Goal: Check status

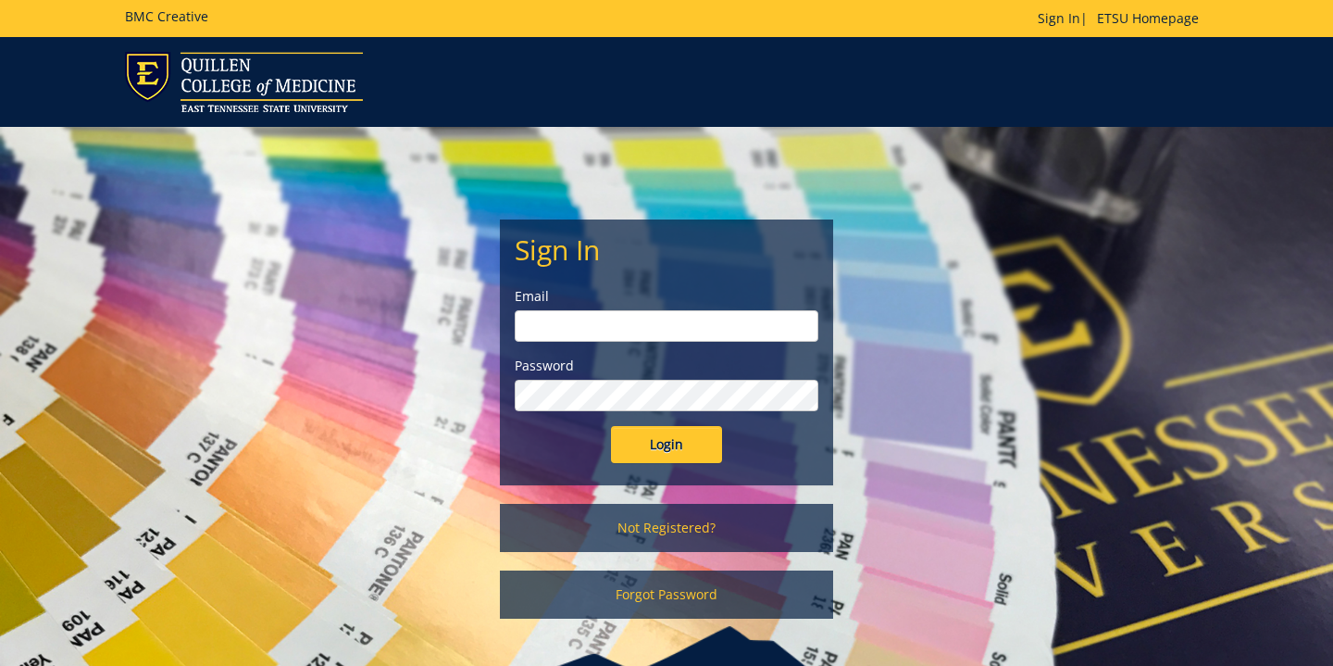
type input "moellerg@etsu.edu"
click at [670, 452] on input "Login" at bounding box center [666, 444] width 111 height 37
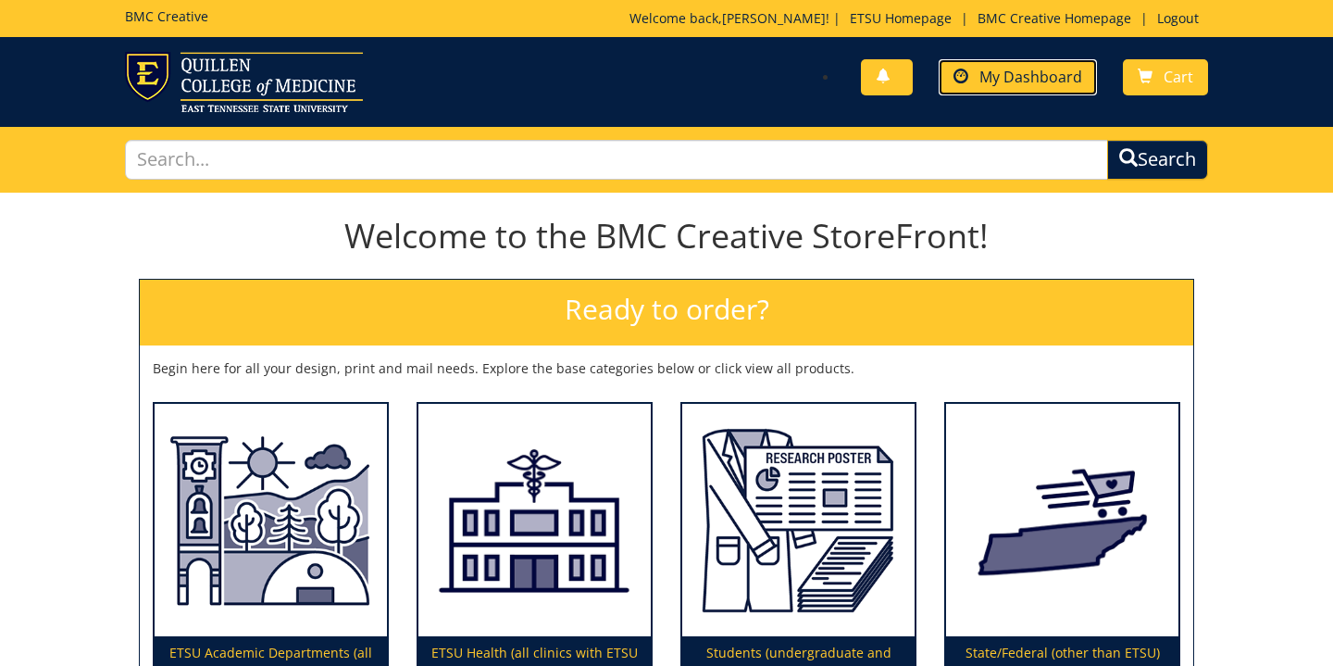
click at [1005, 72] on span "My Dashboard" at bounding box center [1031, 77] width 103 height 20
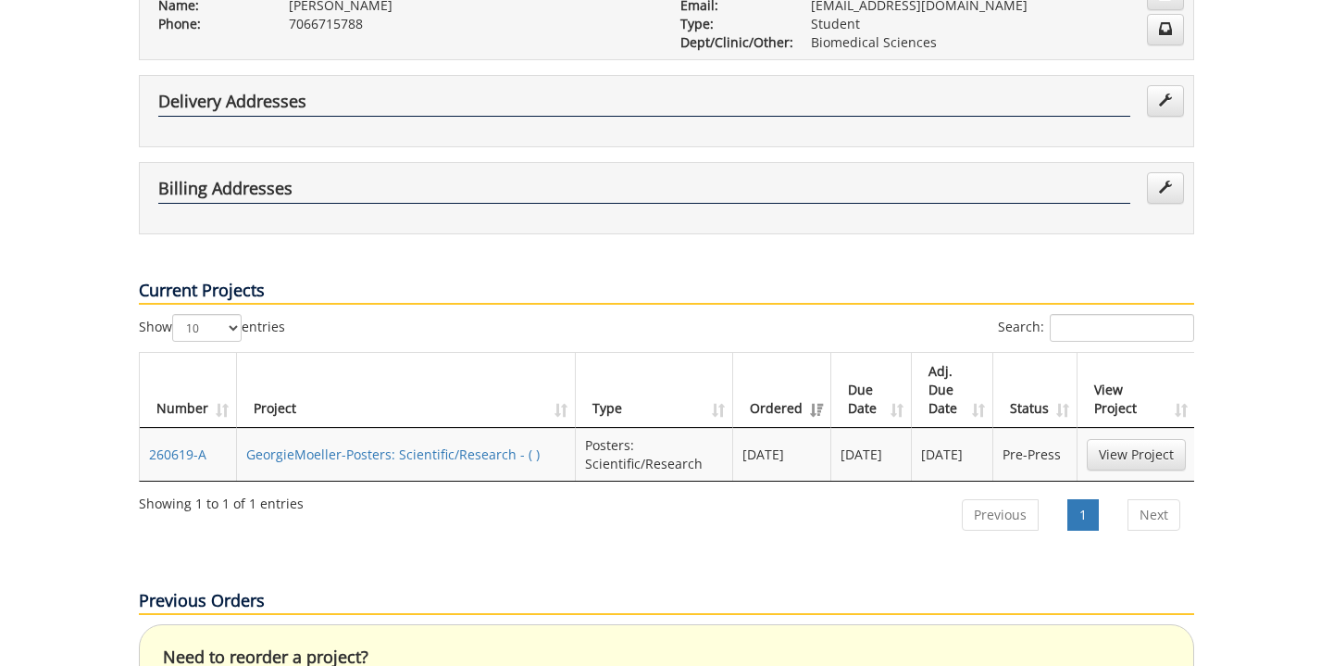
scroll to position [443, 0]
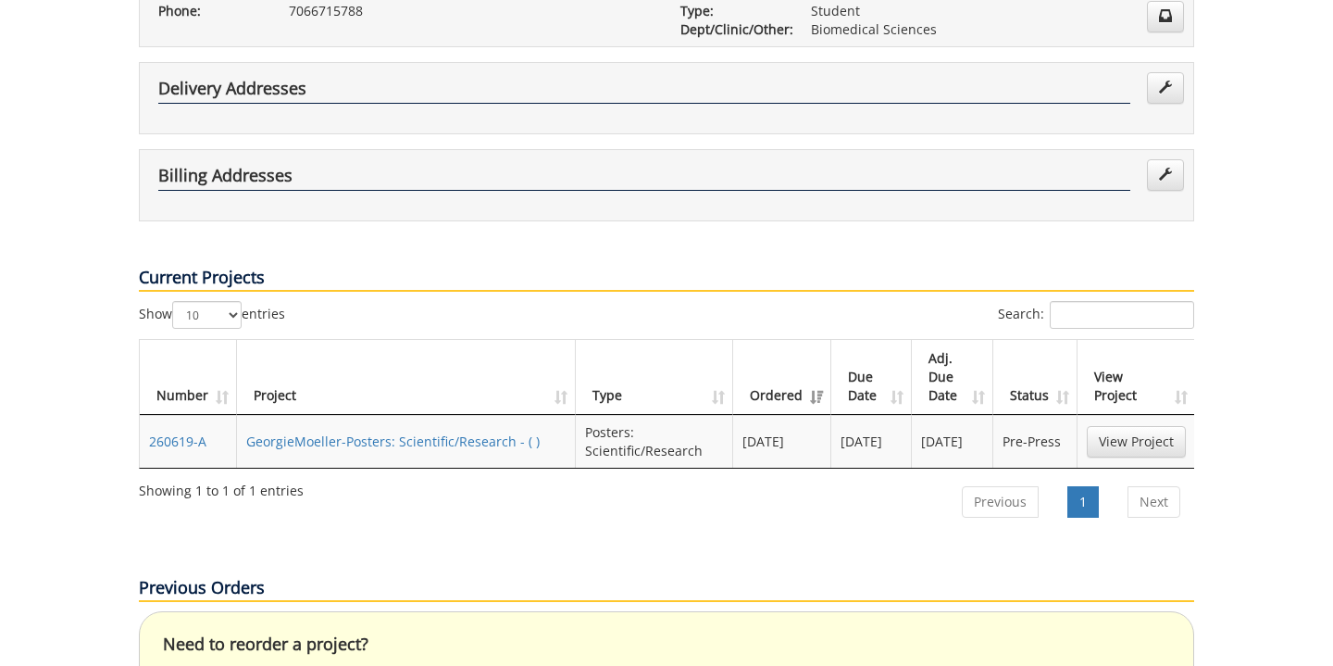
click at [1029, 415] on td "Pre-Press" at bounding box center [1036, 441] width 84 height 53
click at [1108, 426] on link "View Project" at bounding box center [1136, 441] width 99 height 31
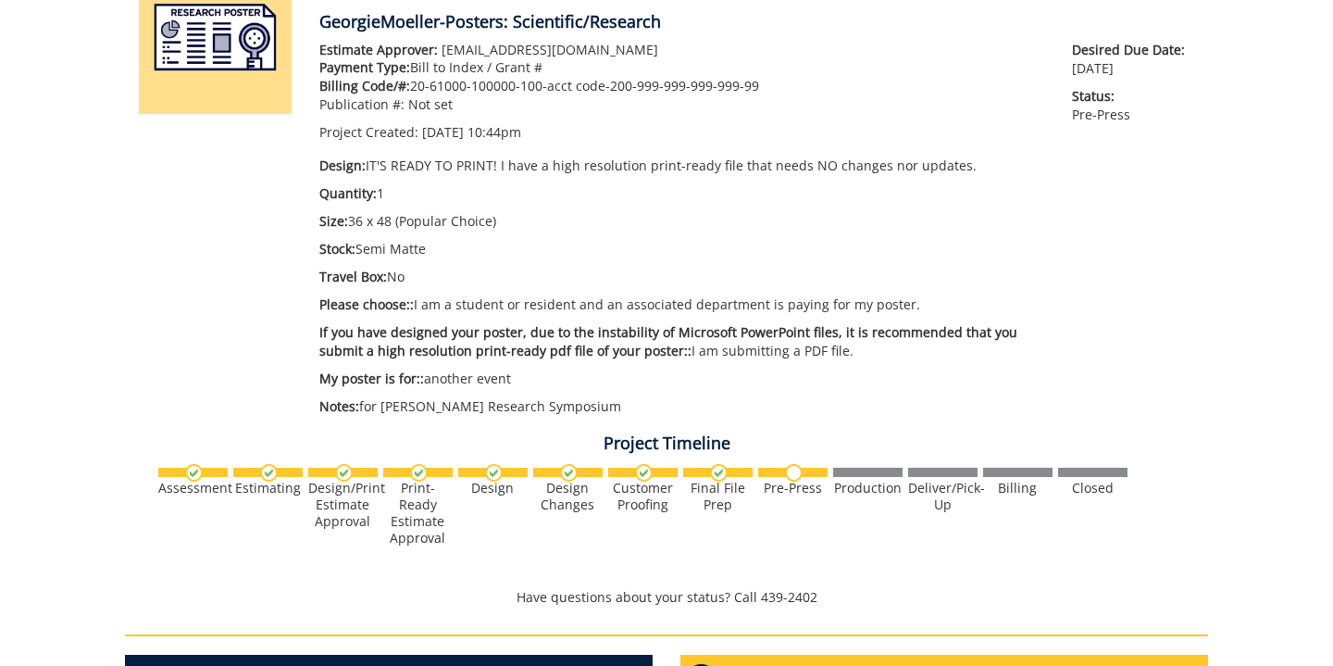
scroll to position [303, 0]
